Goal: Find specific page/section: Find specific page/section

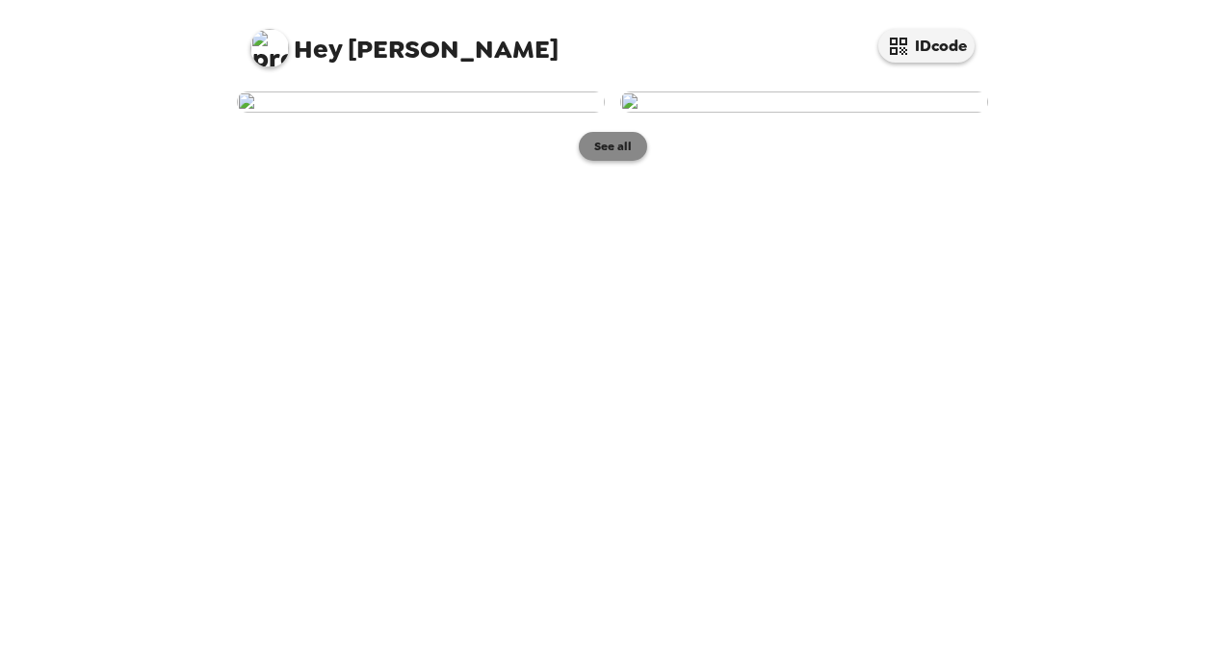
click at [603, 161] on button "See all" at bounding box center [613, 146] width 68 height 29
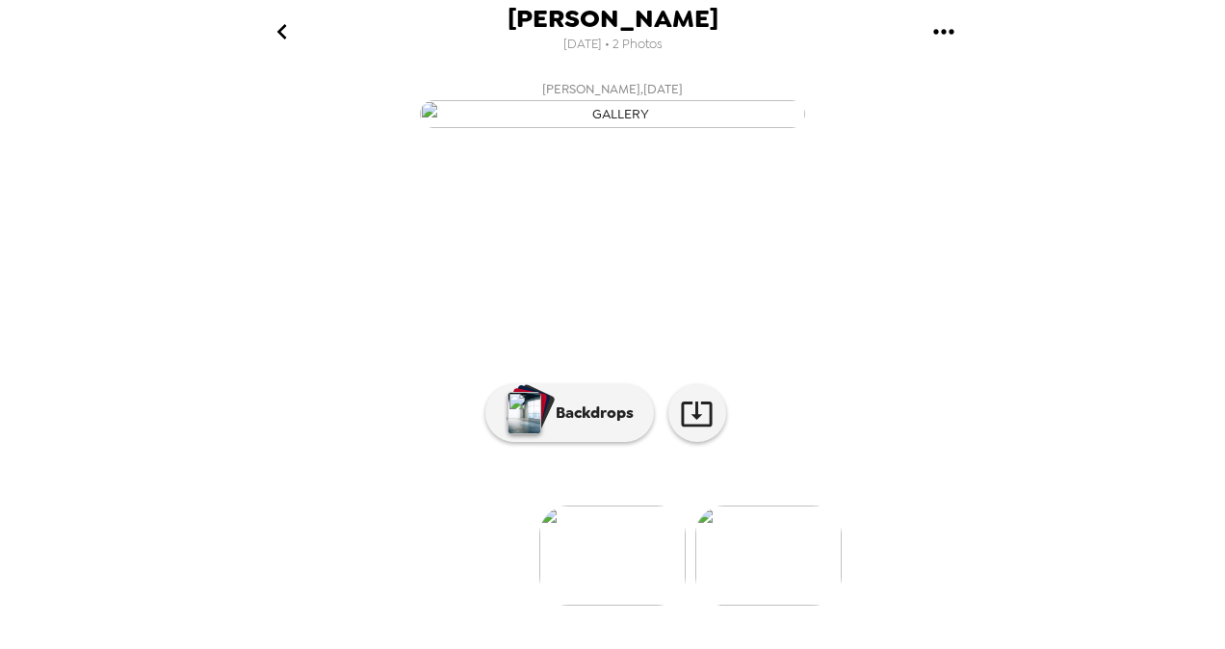
scroll to position [172, 0]
click at [570, 425] on p "Backdrops" at bounding box center [590, 412] width 88 height 23
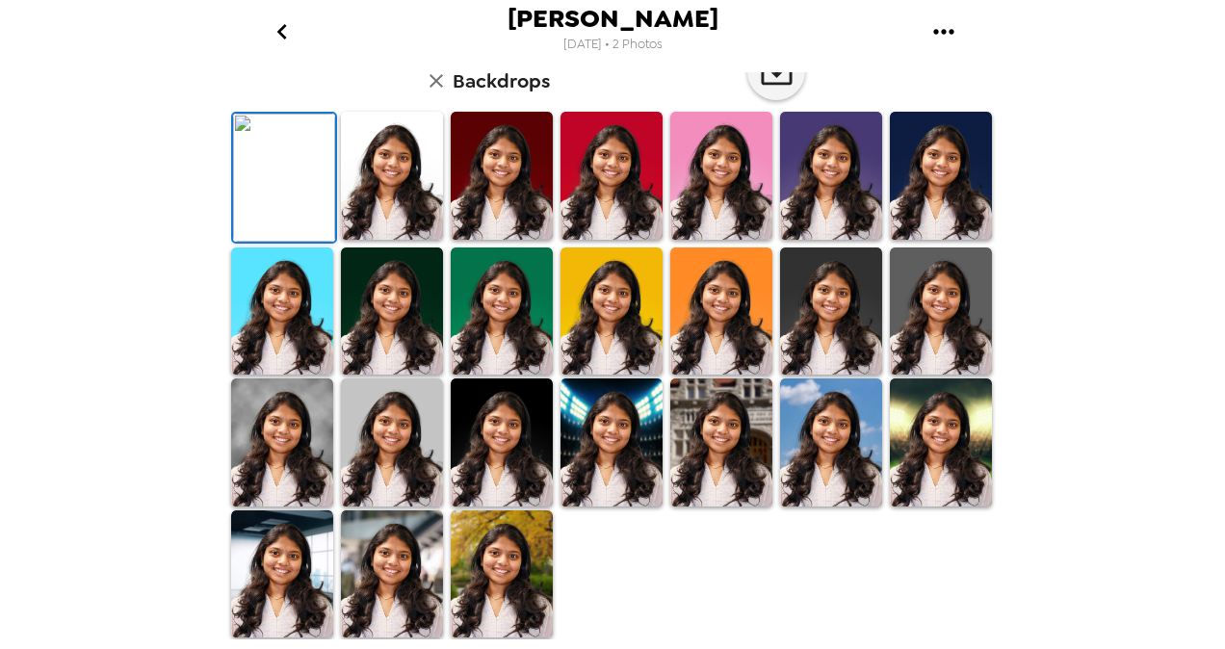
click at [393, 240] on img at bounding box center [392, 176] width 102 height 128
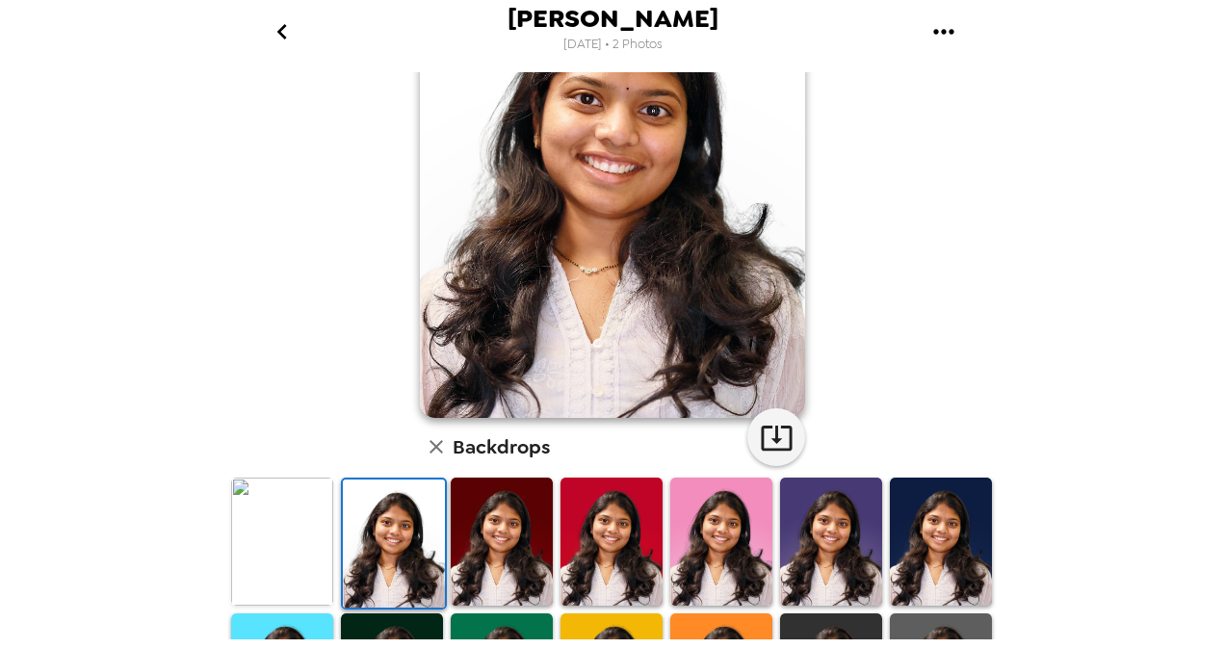
scroll to position [157, 0]
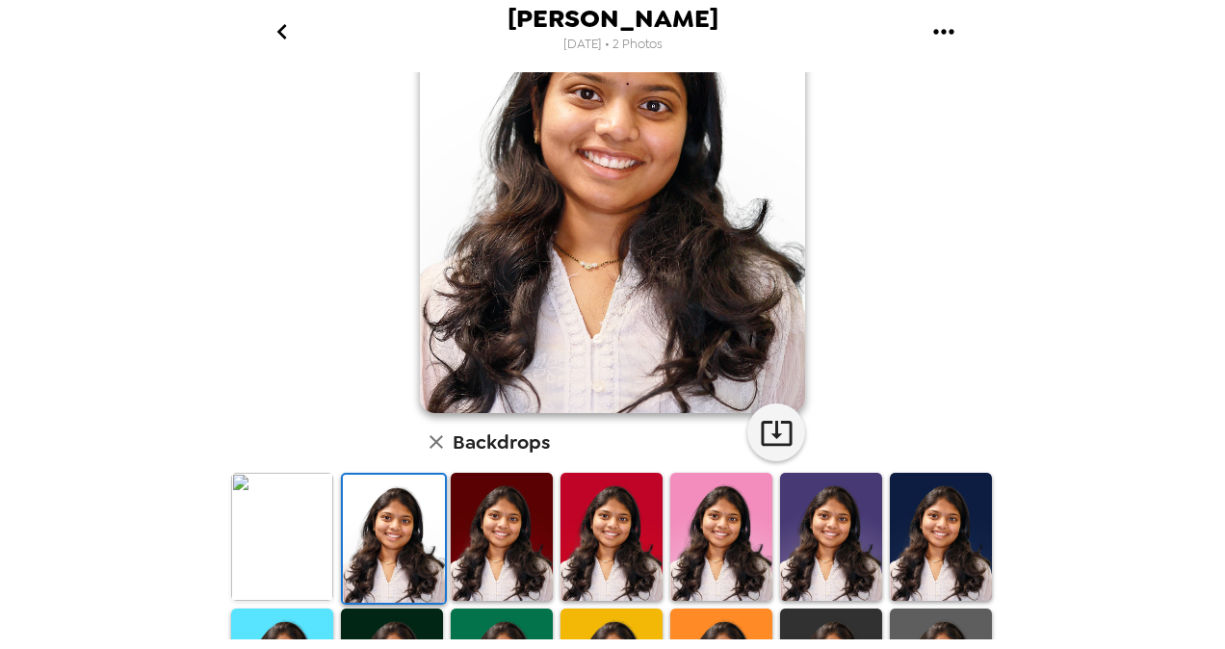
click at [498, 519] on img at bounding box center [502, 537] width 102 height 128
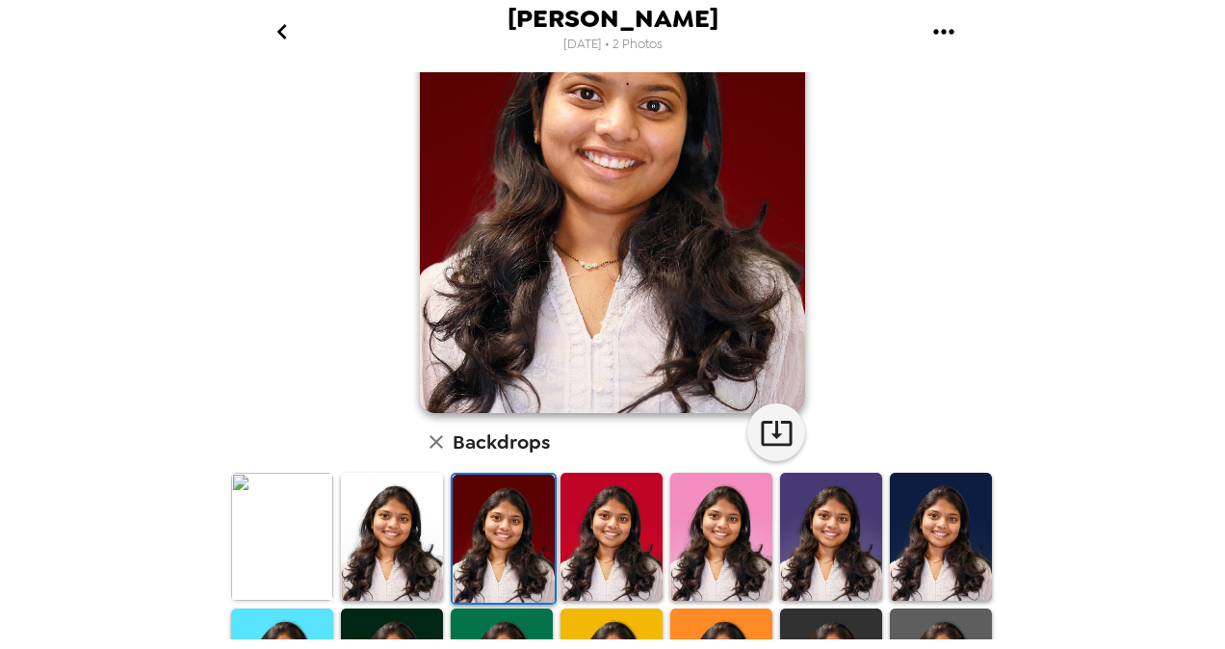
click at [596, 545] on img at bounding box center [611, 537] width 102 height 128
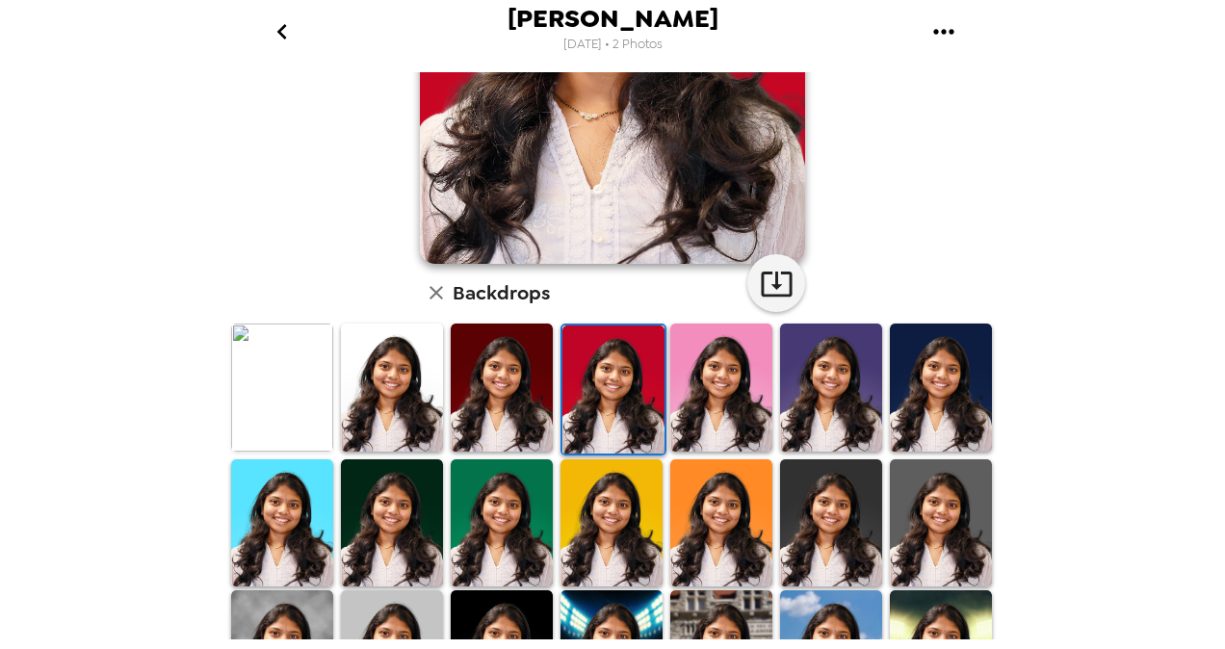
scroll to position [310, 0]
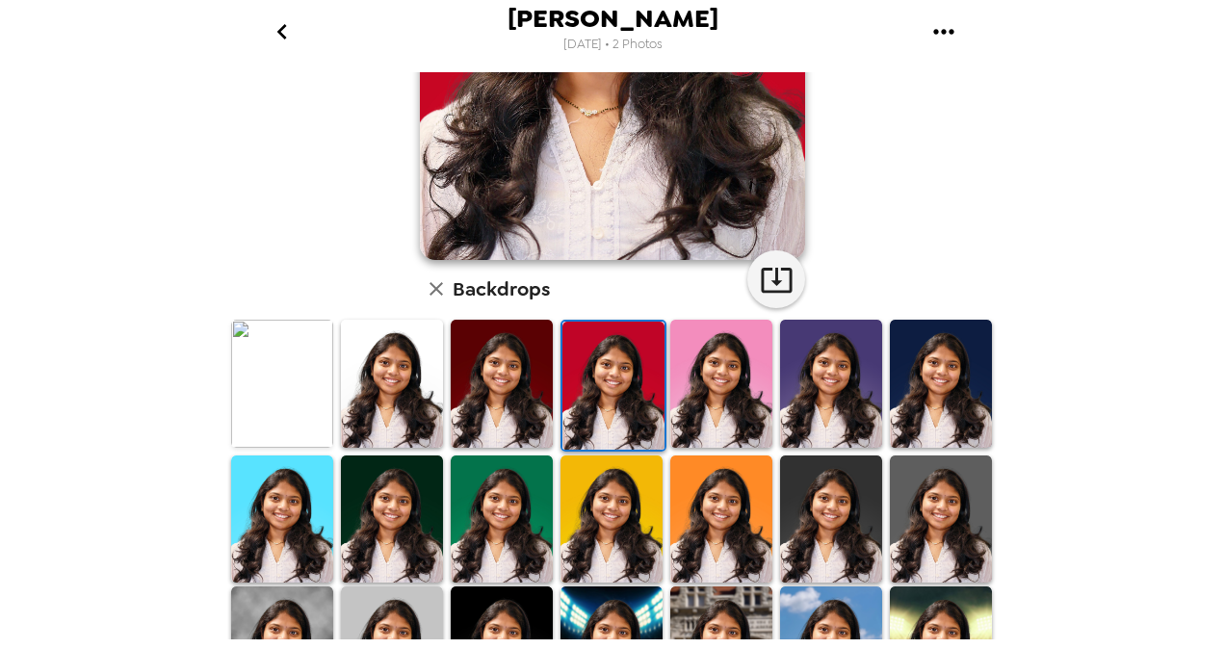
click at [739, 408] on img at bounding box center [721, 384] width 102 height 128
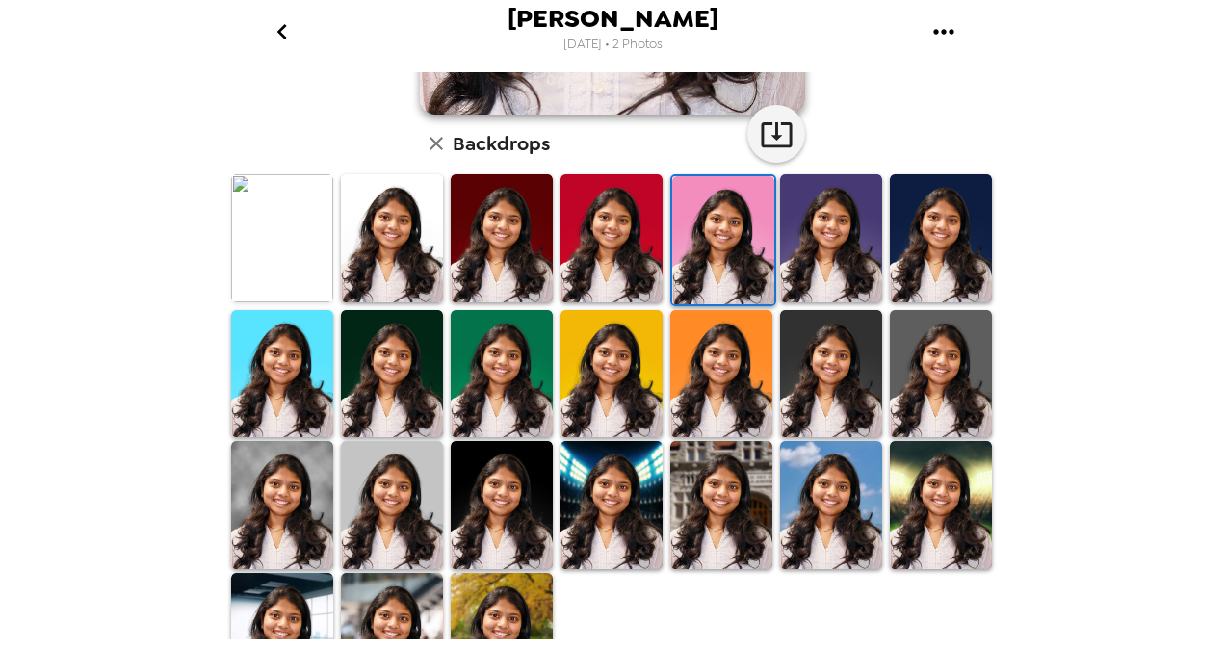
scroll to position [507, 0]
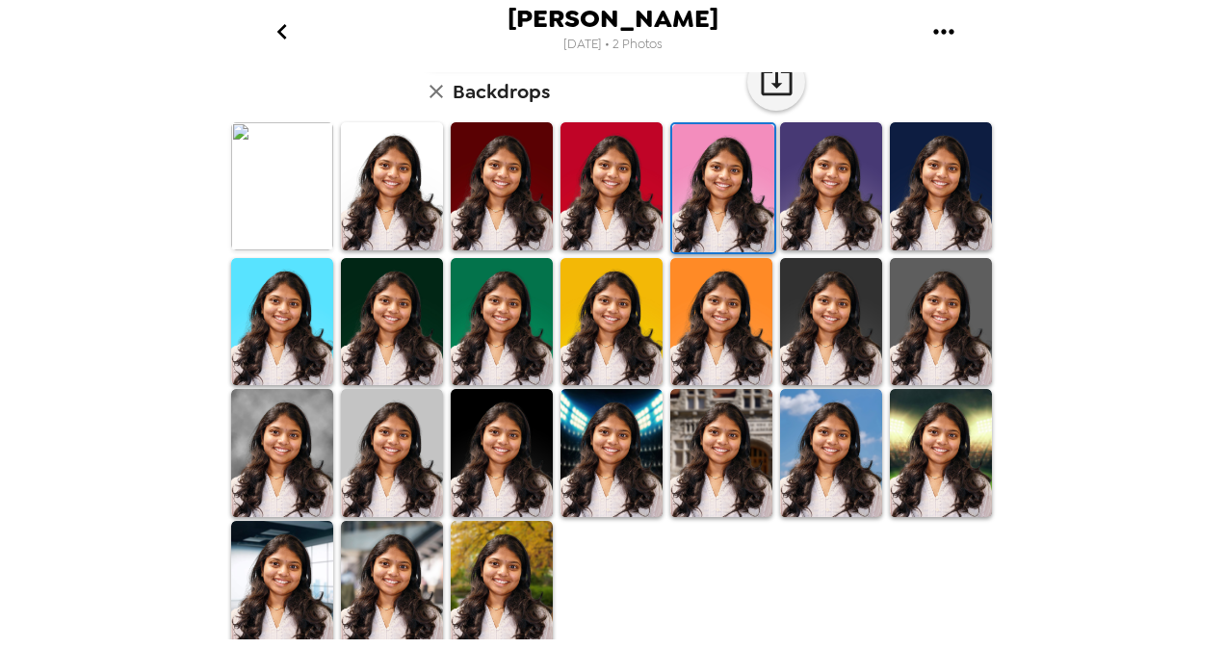
click at [451, 534] on img at bounding box center [502, 585] width 102 height 128
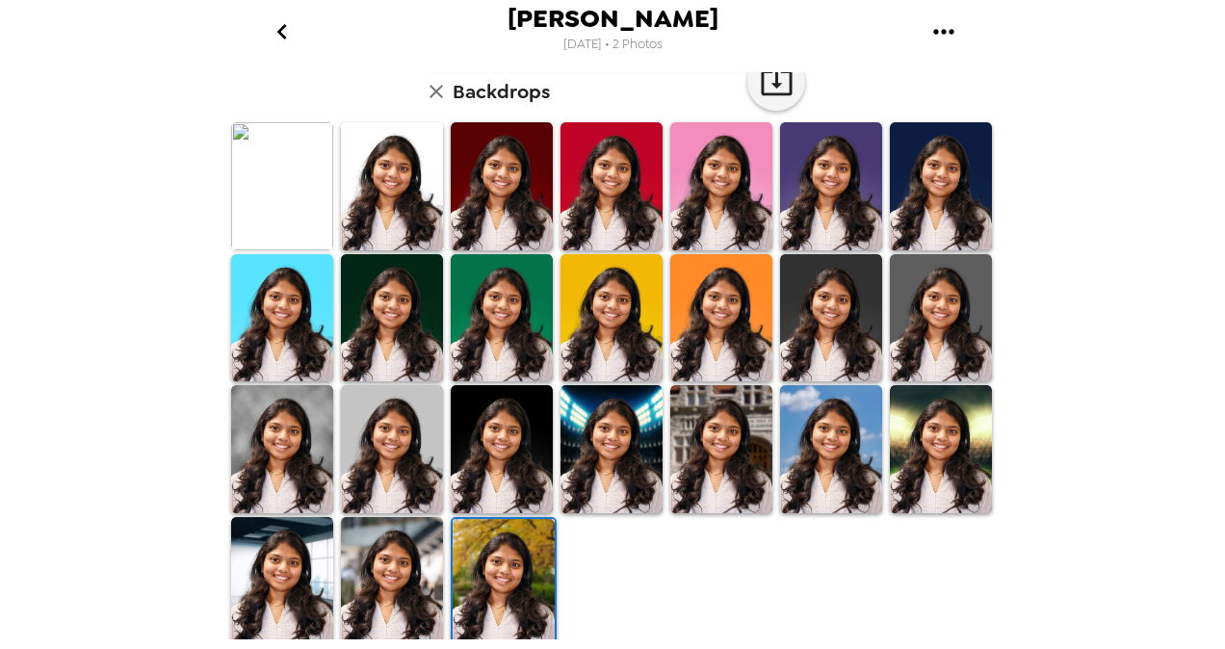
click at [480, 546] on img at bounding box center [503, 583] width 102 height 128
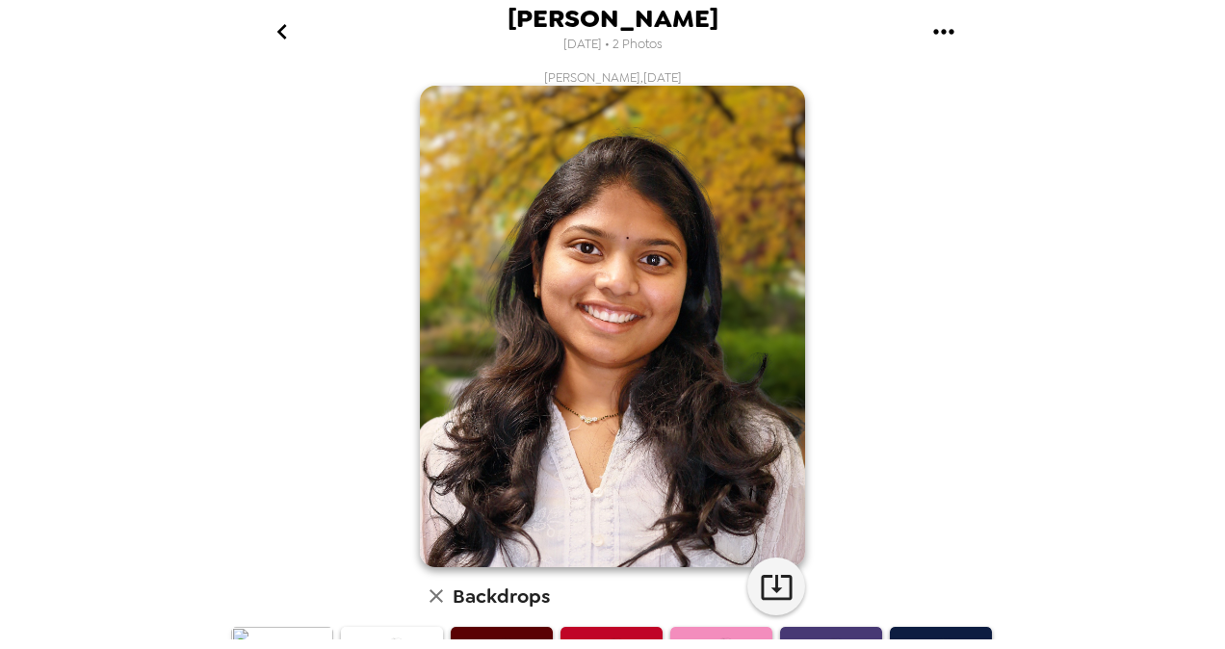
scroll to position [0, 0]
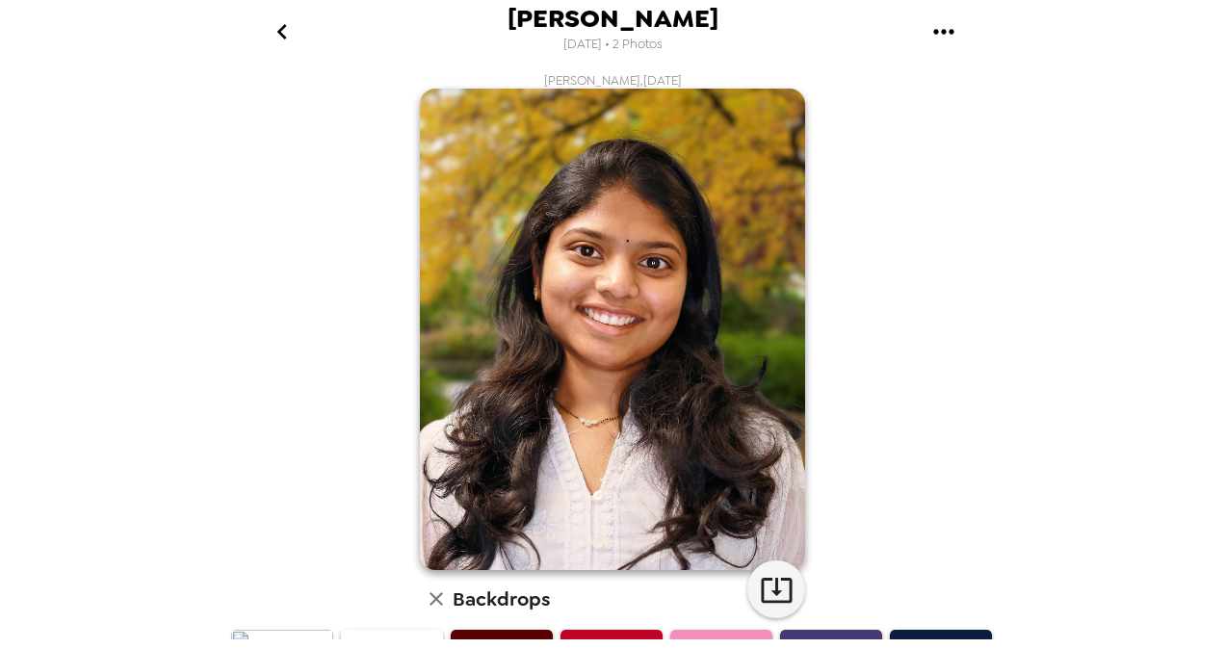
click at [1202, 335] on div "Mounika Kamatham 9/26/2025 • 2 Photos Mounika Kamatham , 09-25-2025 Backdrops" at bounding box center [612, 324] width 1225 height 649
